Goal: Information Seeking & Learning: Learn about a topic

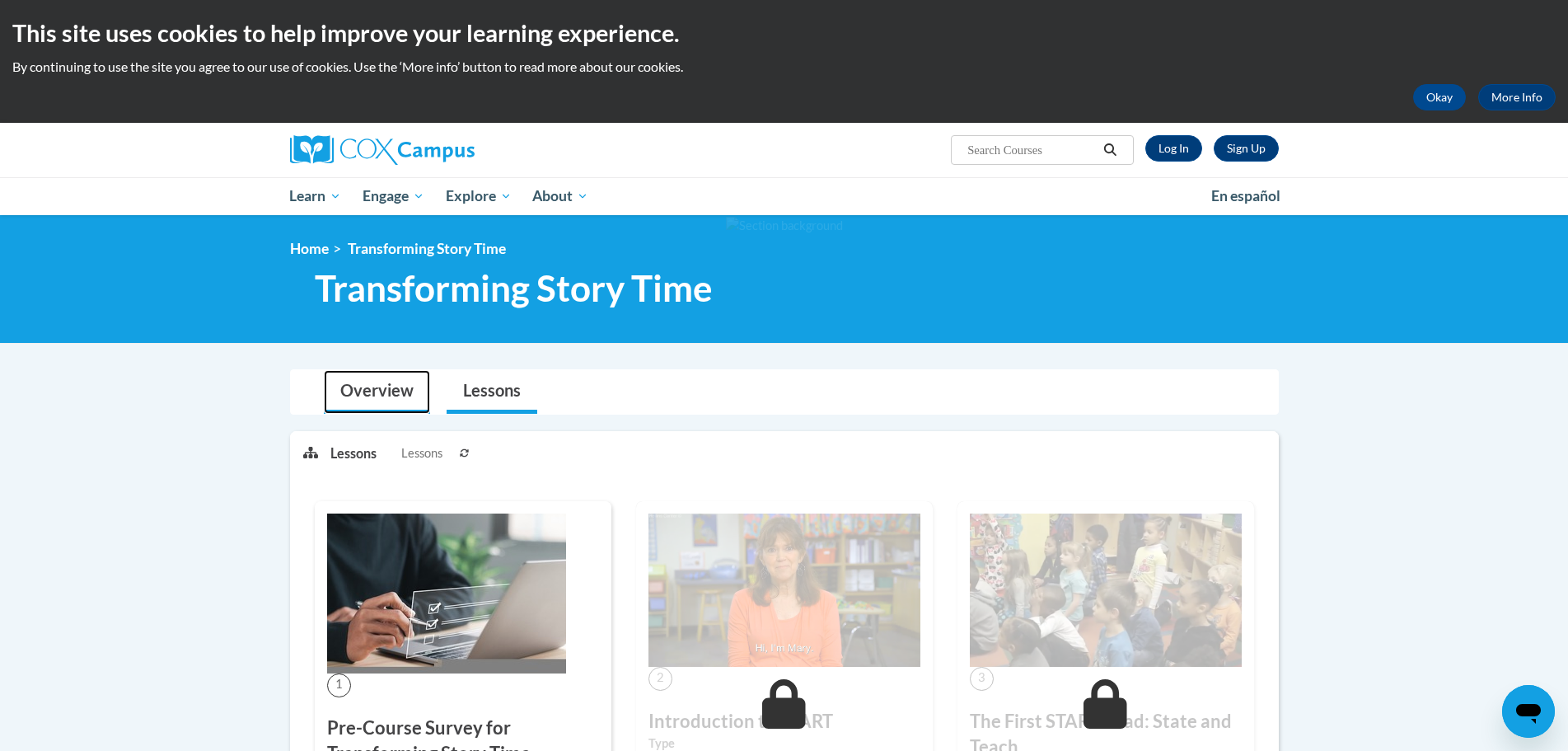
click at [363, 392] on link "Overview" at bounding box center [376, 391] width 107 height 44
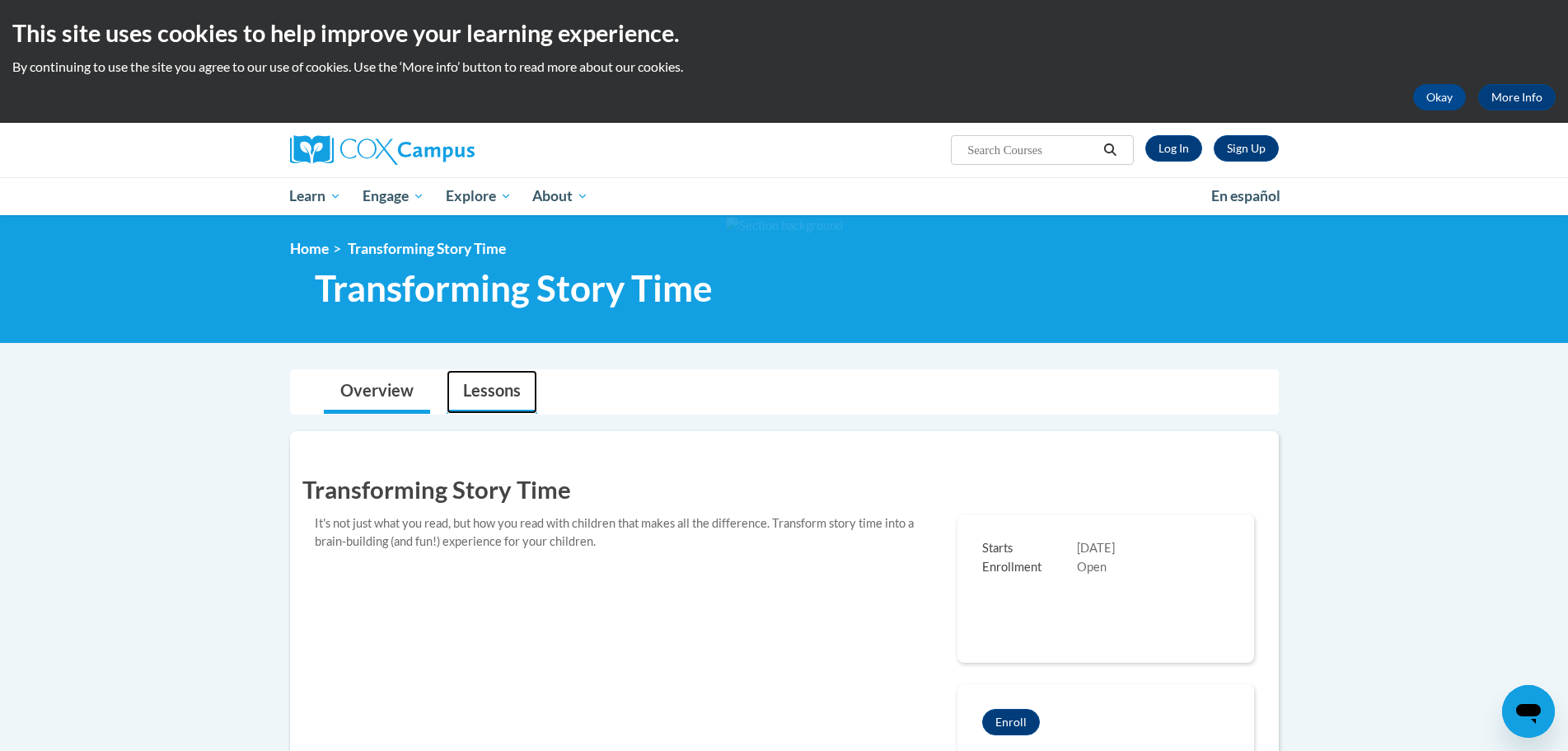
click at [487, 401] on link "Lessons" at bounding box center [492, 391] width 91 height 44
click at [498, 398] on link "Lessons" at bounding box center [492, 391] width 91 height 44
click at [1157, 152] on link "Log In" at bounding box center [1174, 148] width 57 height 26
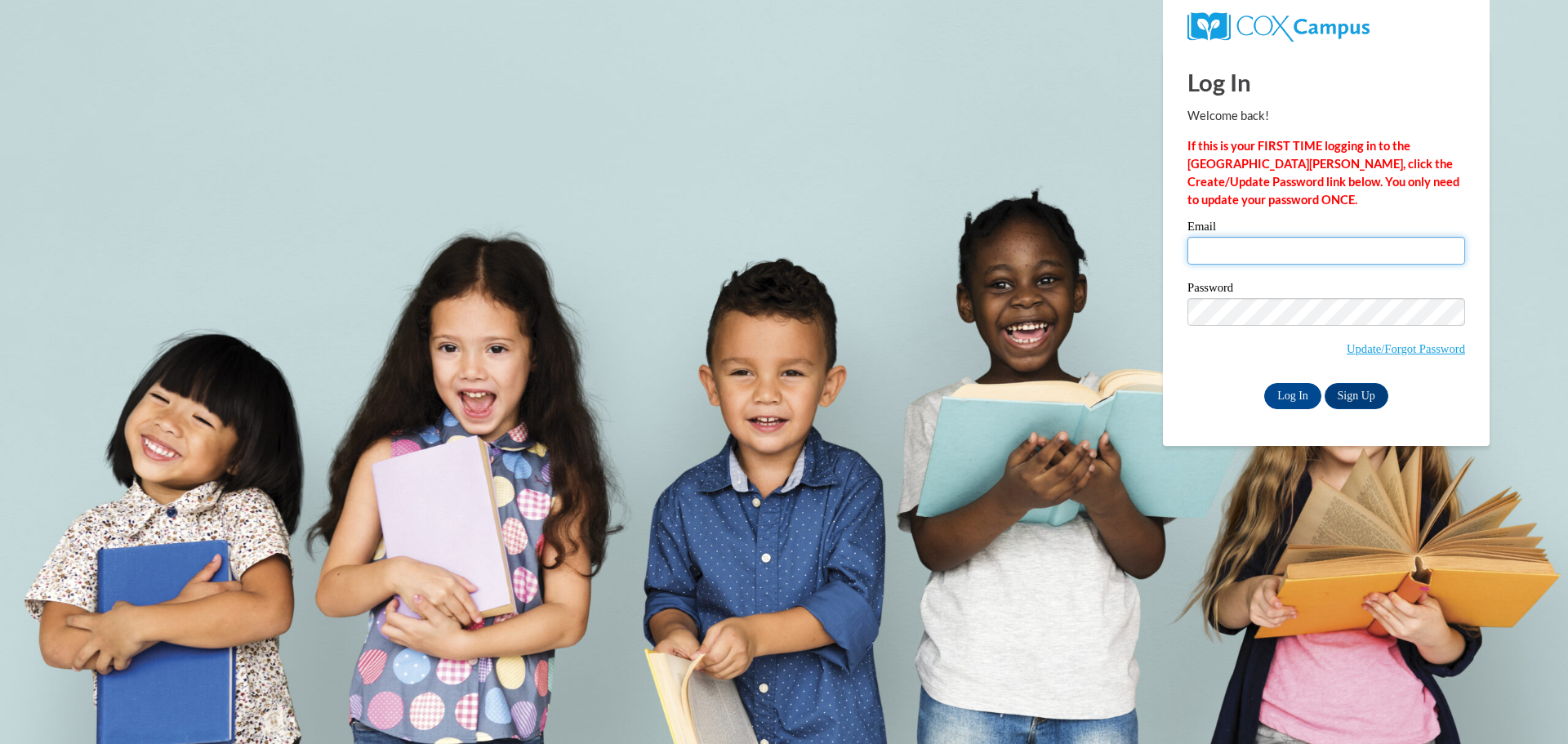
click at [1234, 244] on input "Email" at bounding box center [1327, 250] width 278 height 28
type input "candacerdavis@gmail.com"
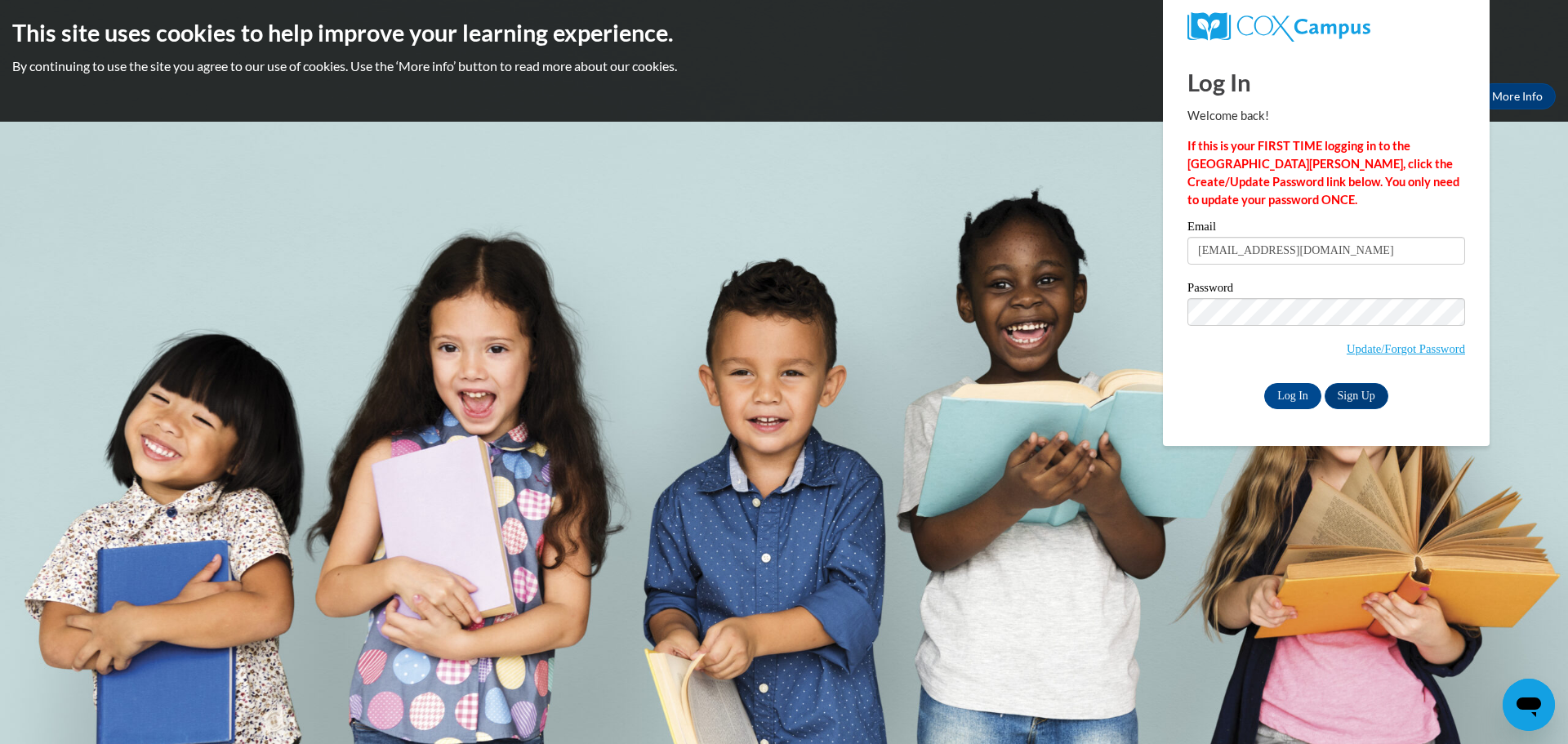
click at [1265, 383] on input "Log In" at bounding box center [1293, 395] width 57 height 26
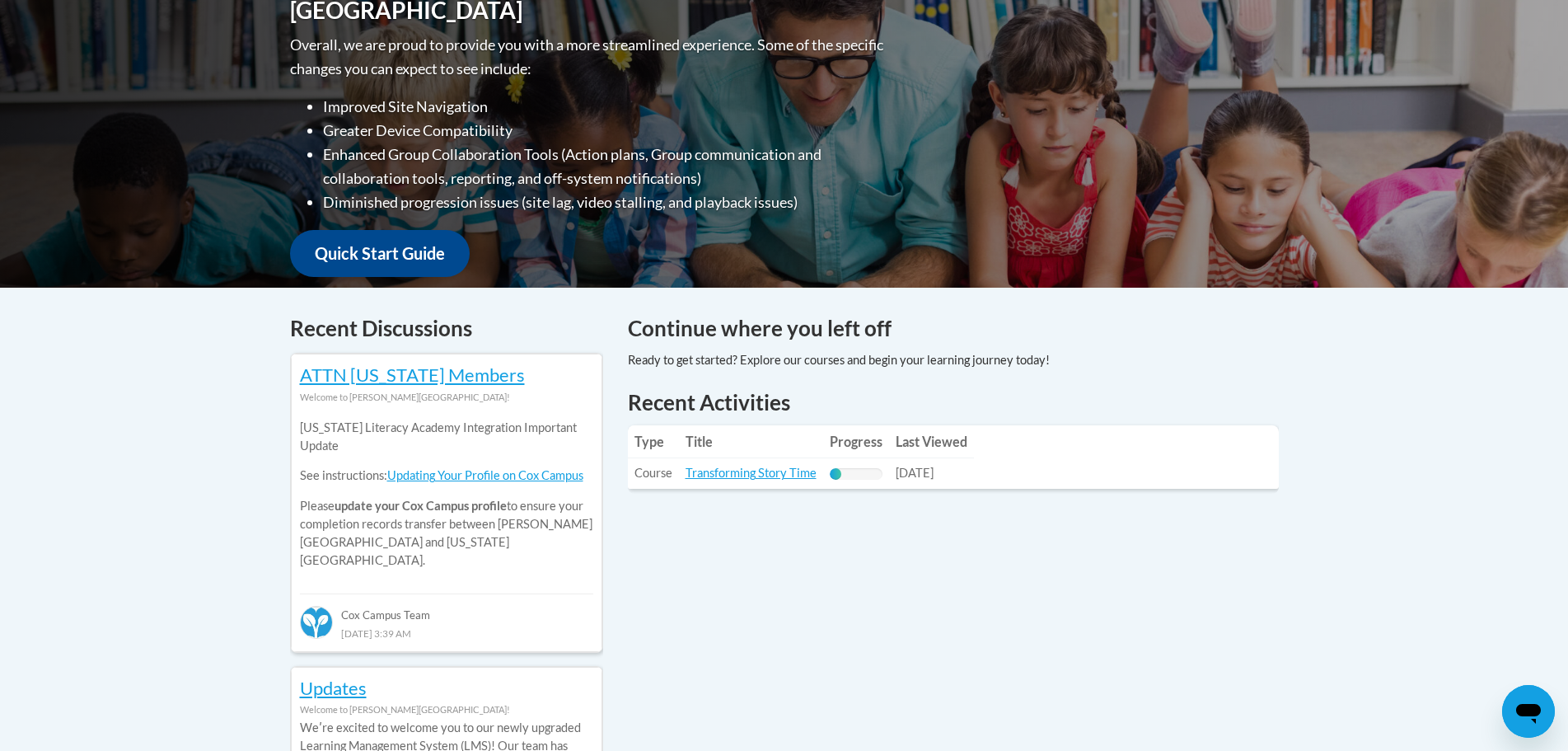
scroll to position [495, 0]
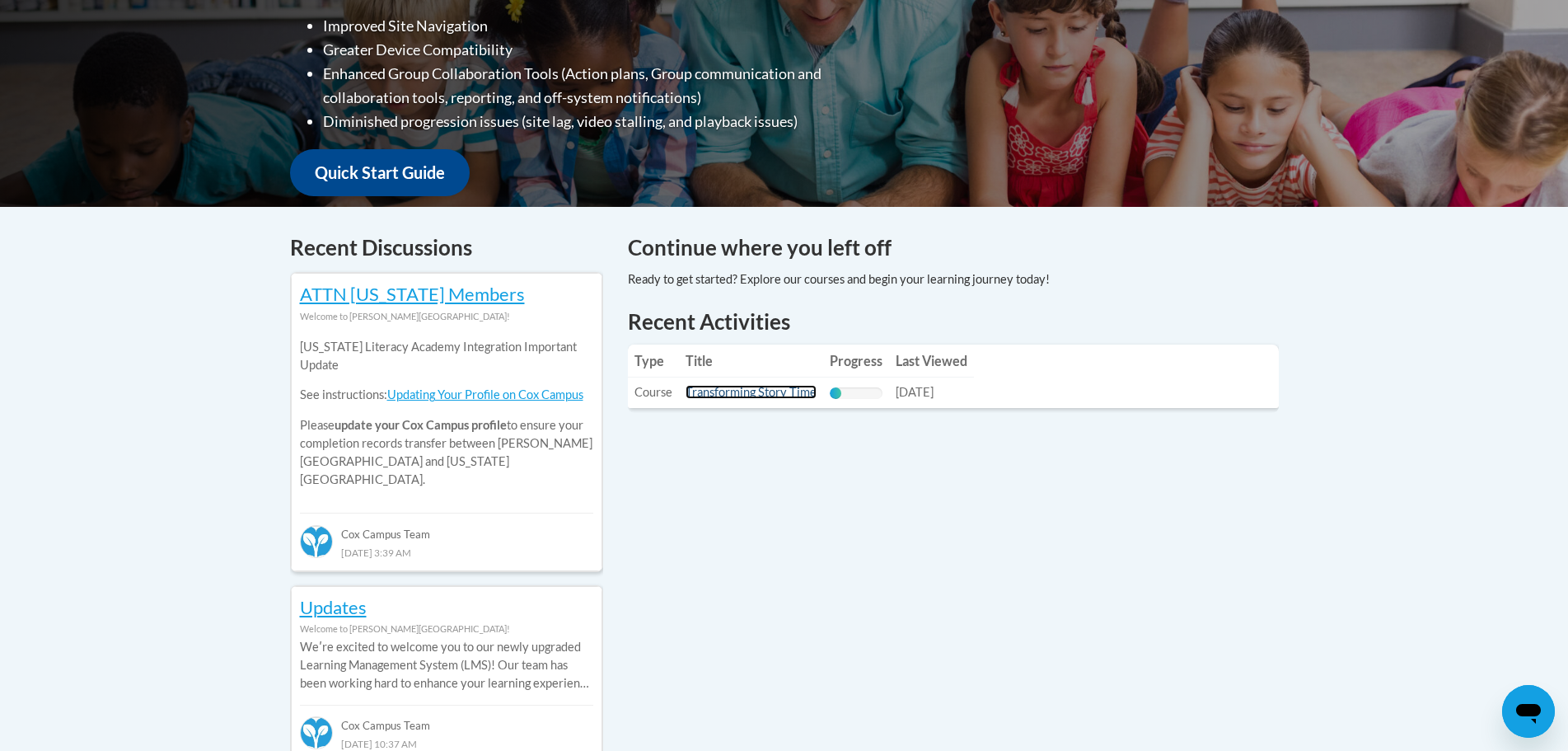
click at [752, 399] on link "Transforming Story Time" at bounding box center [751, 392] width 131 height 14
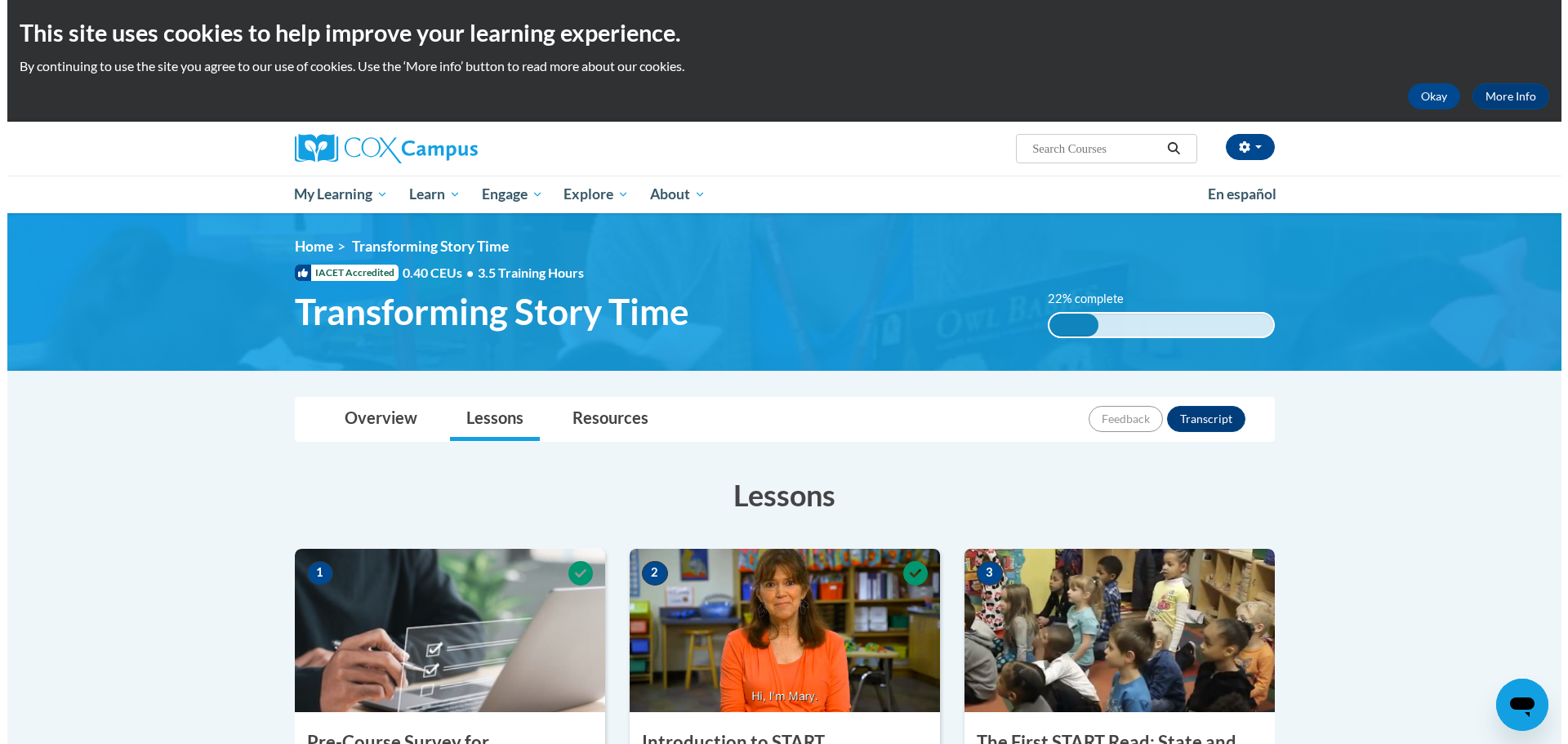
scroll to position [408, 0]
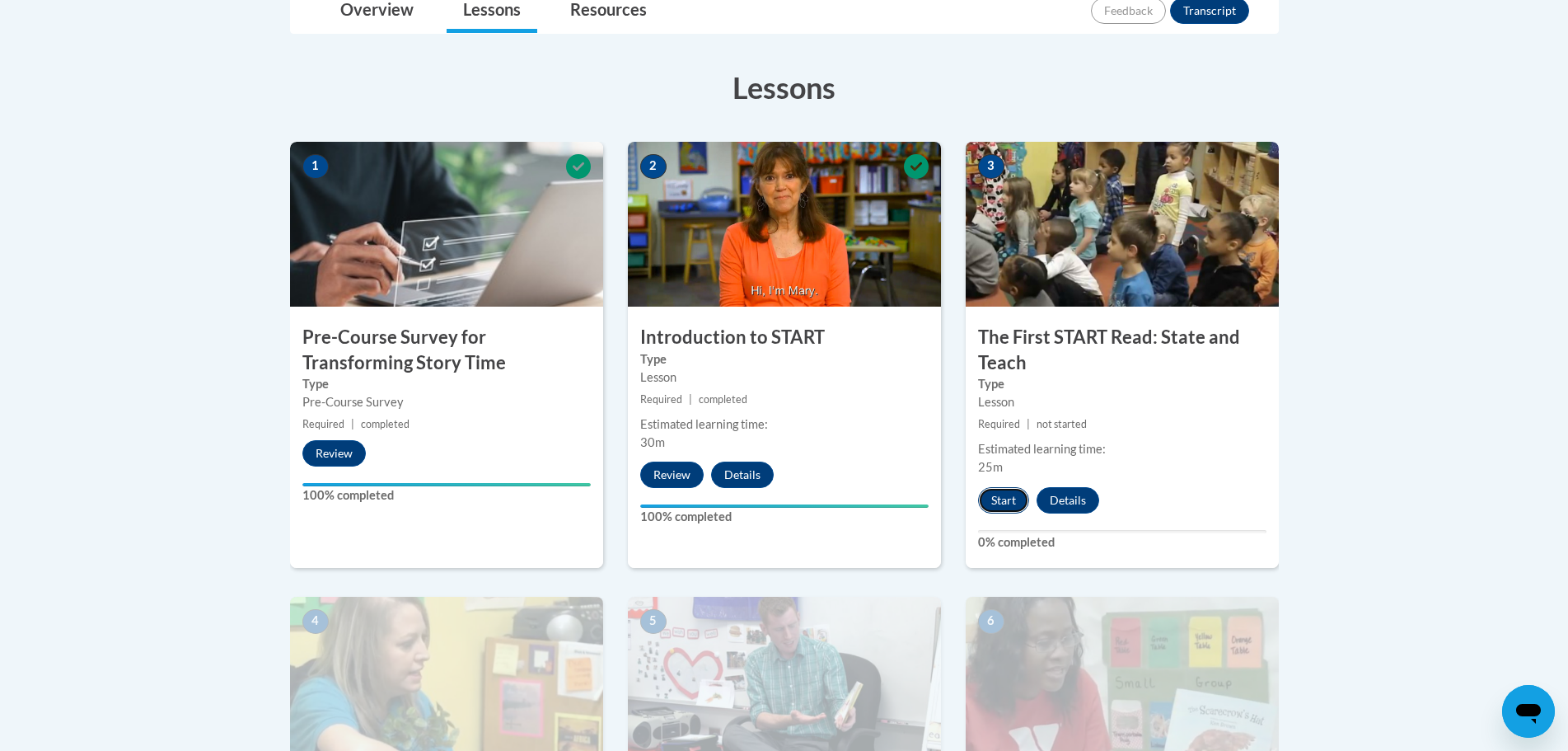
click at [1003, 507] on button "Start" at bounding box center [1003, 500] width 51 height 26
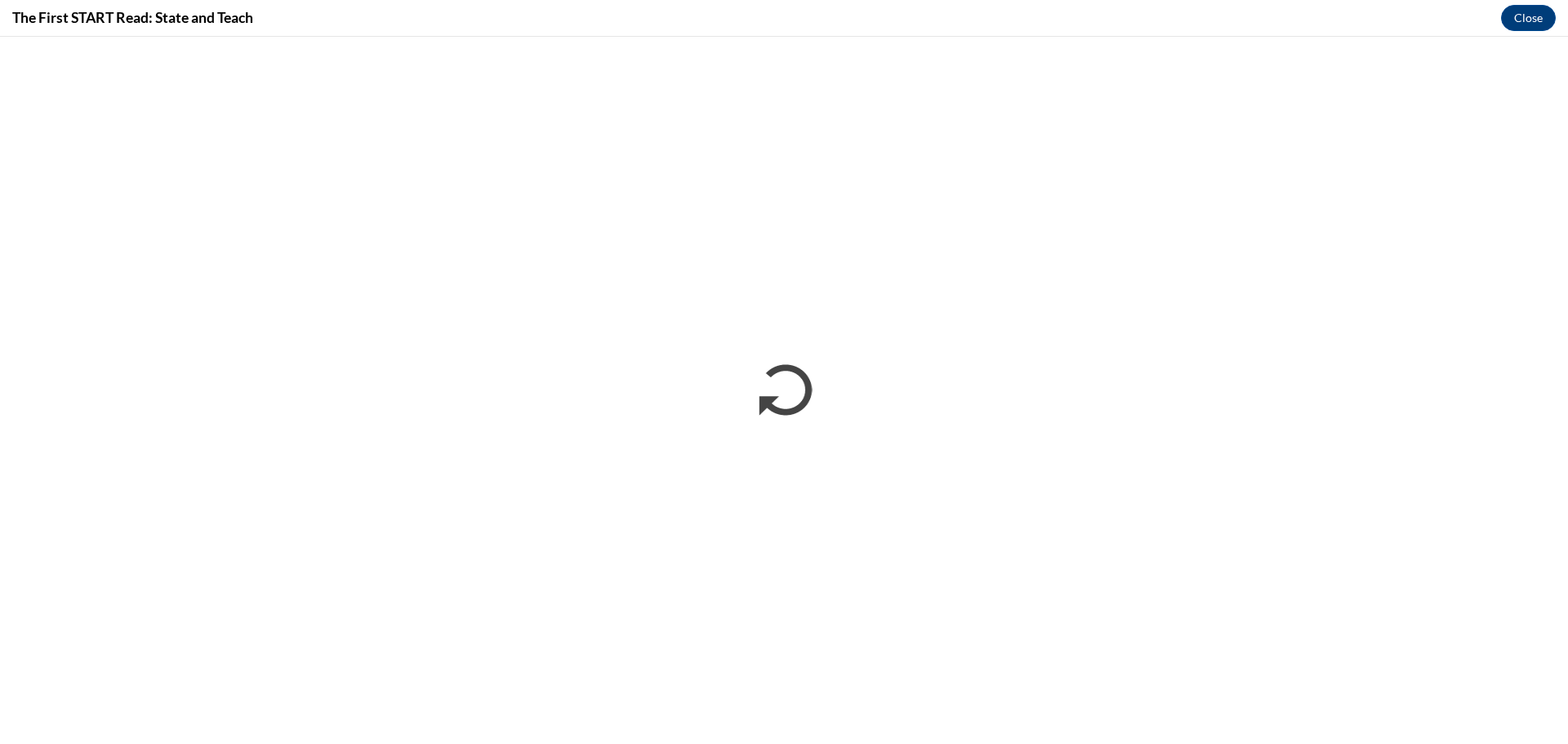
scroll to position [0, 0]
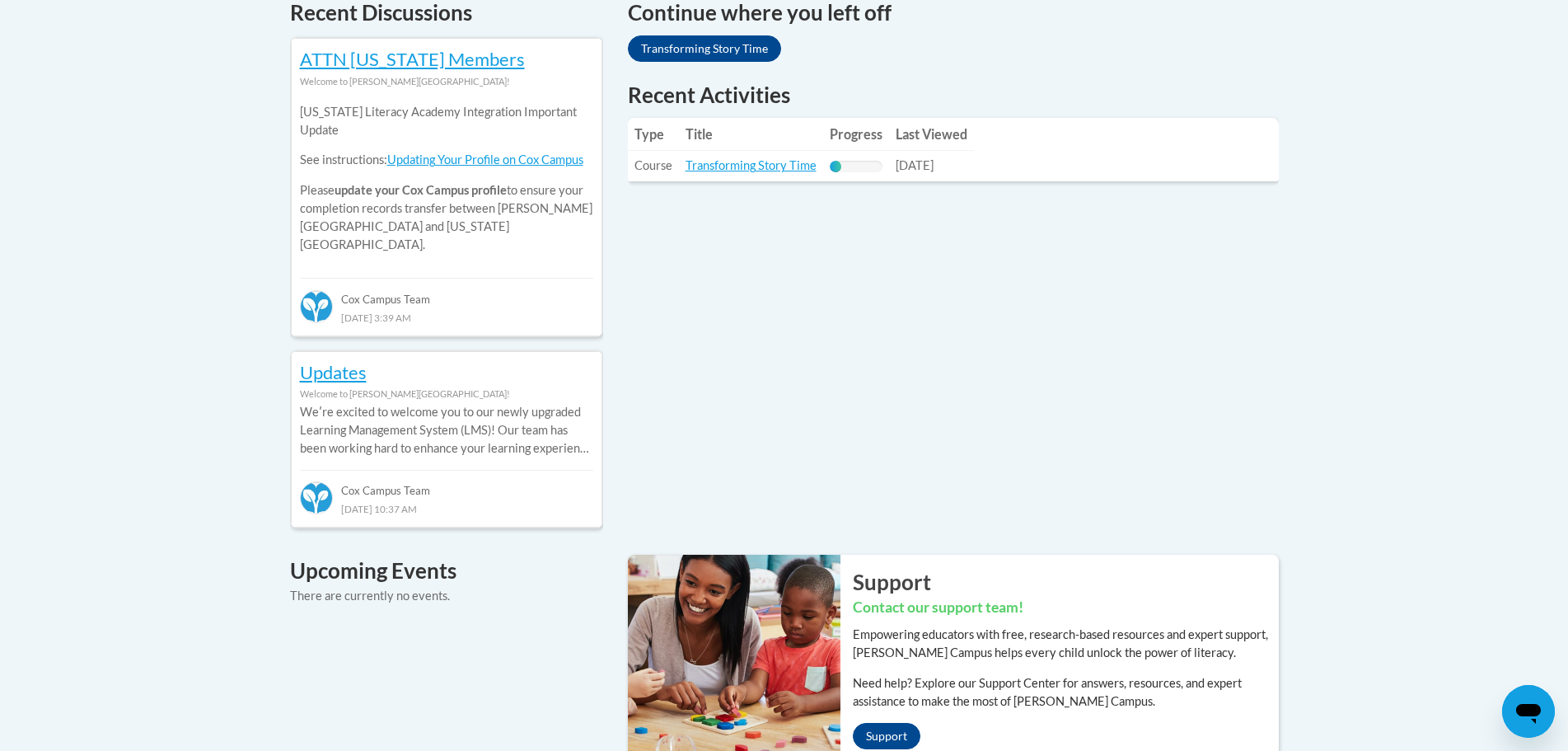
scroll to position [659, 0]
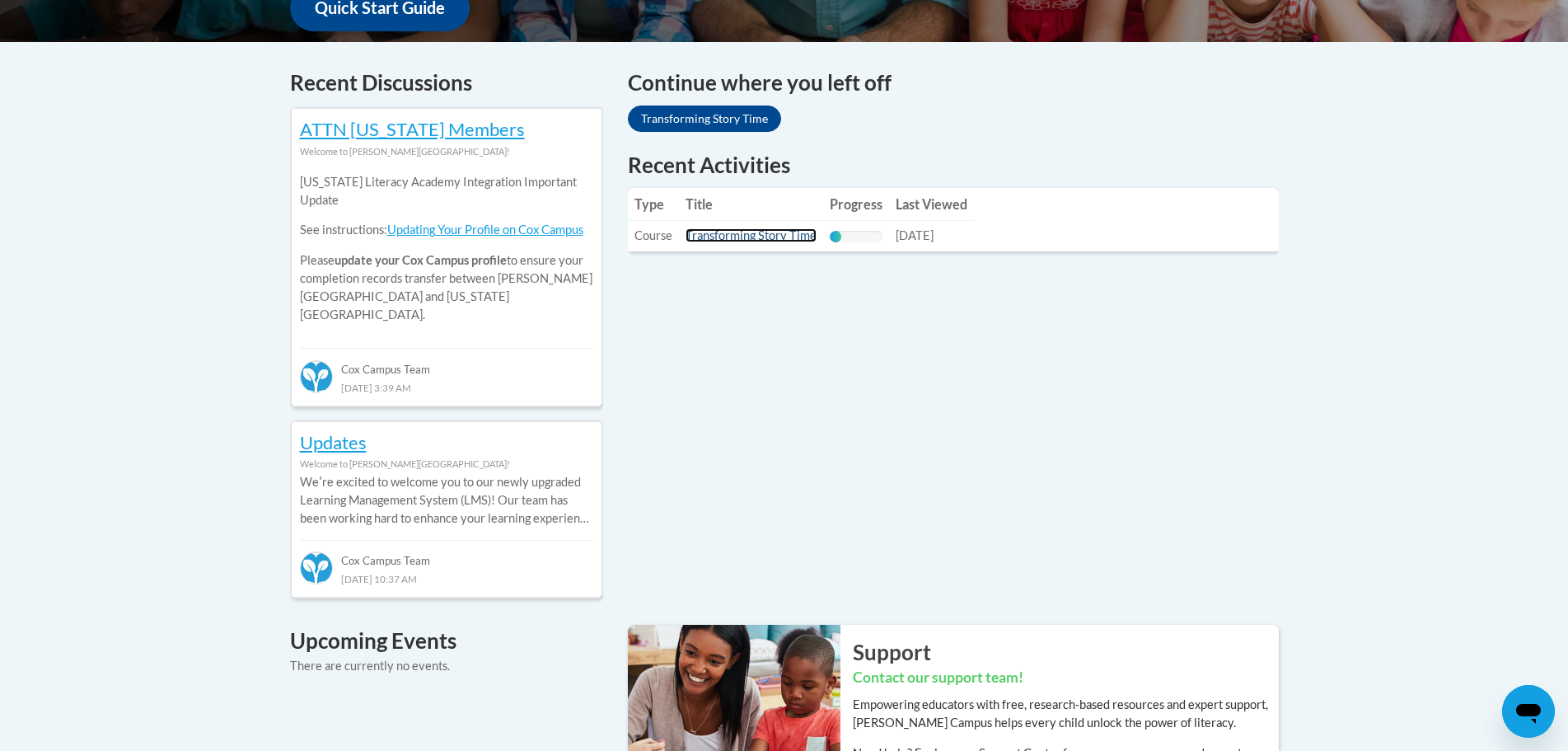
click at [753, 235] on link "Transforming Story Time" at bounding box center [751, 235] width 131 height 14
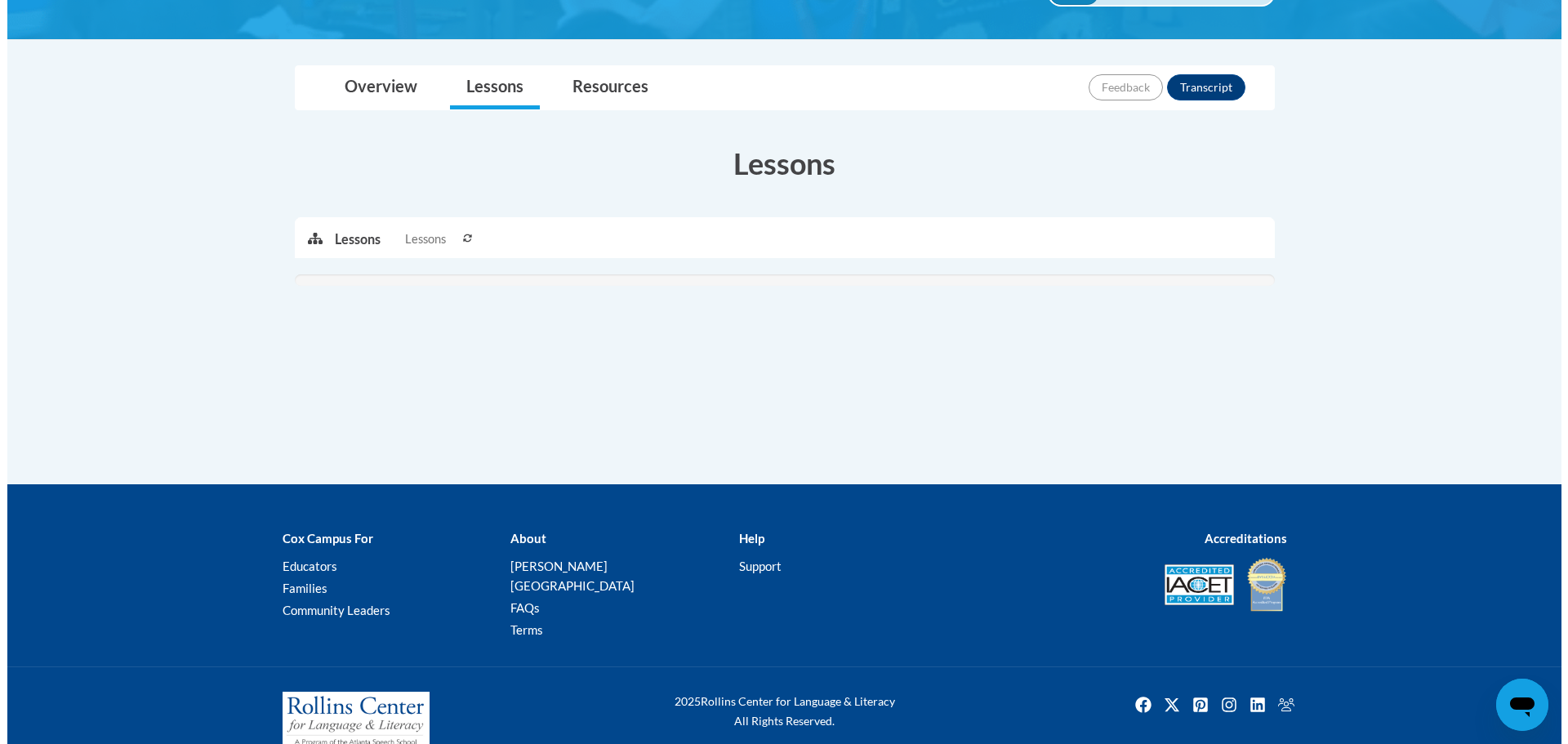
scroll to position [340, 0]
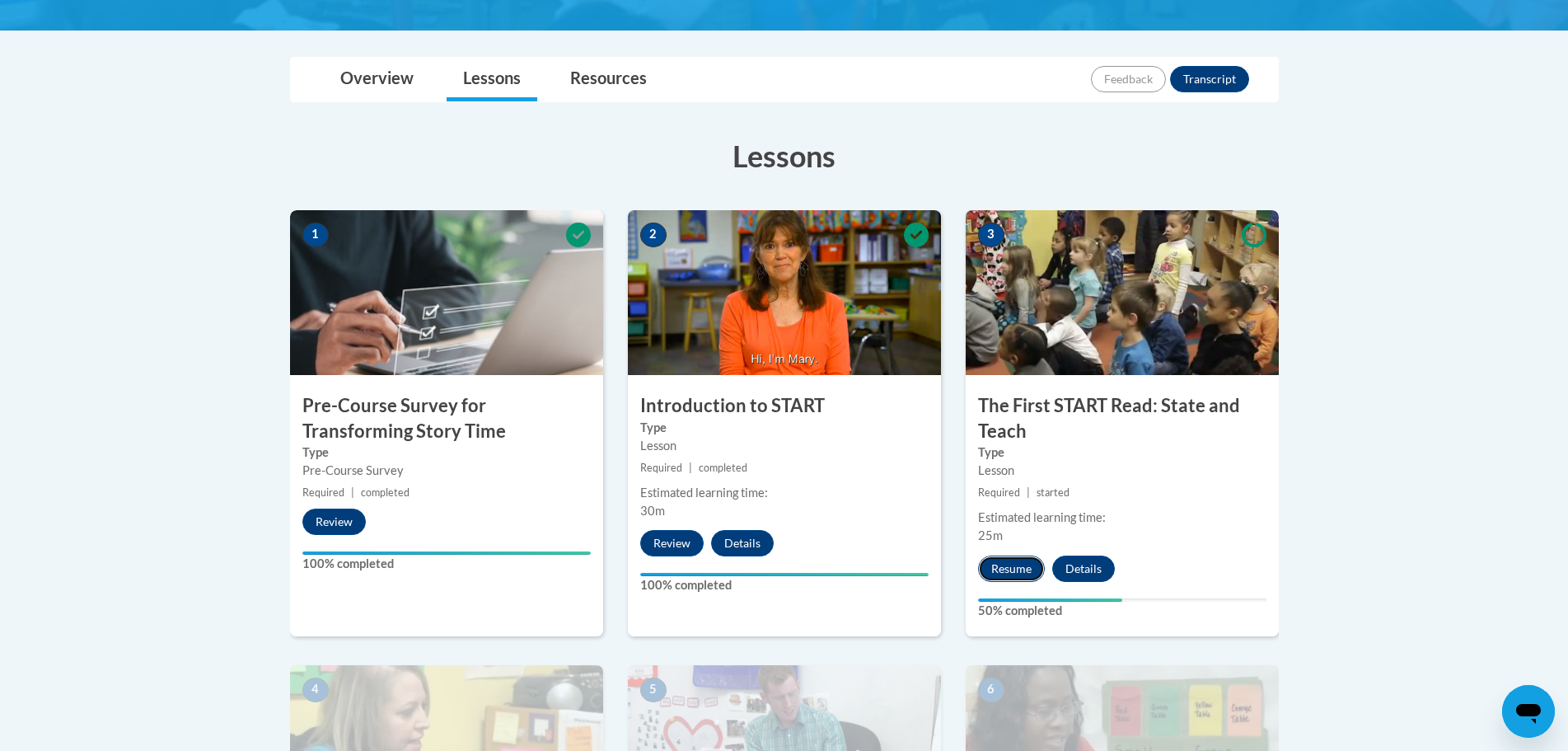
click at [1029, 569] on button "Resume" at bounding box center [1011, 568] width 66 height 26
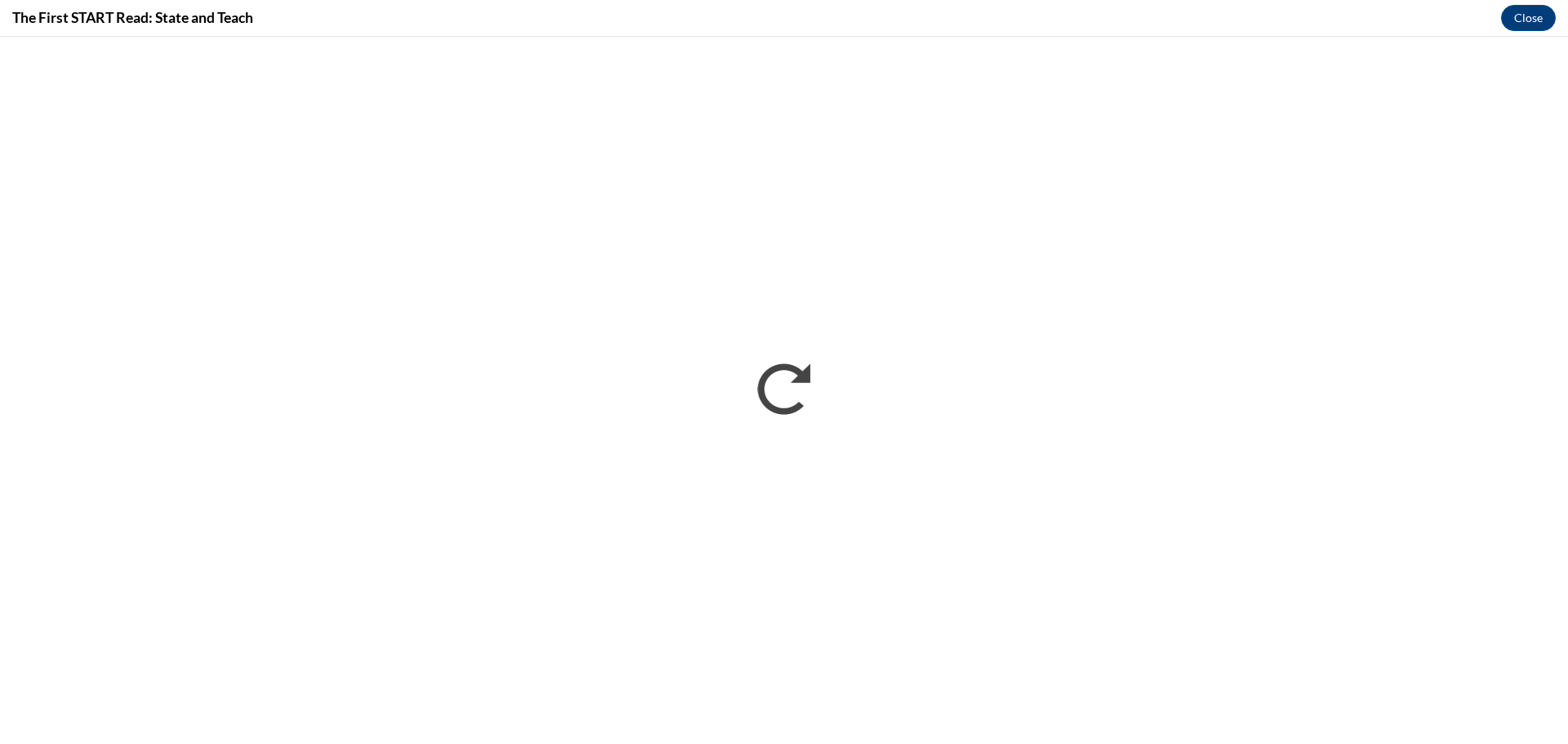
scroll to position [0, 0]
